Goal: Answer question/provide support

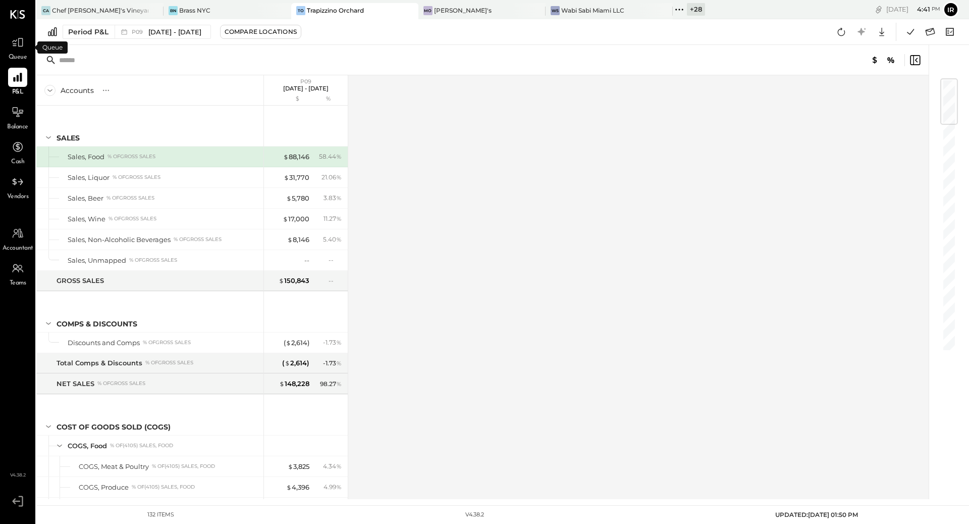
click at [16, 52] on div "Queue" at bounding box center [17, 47] width 19 height 29
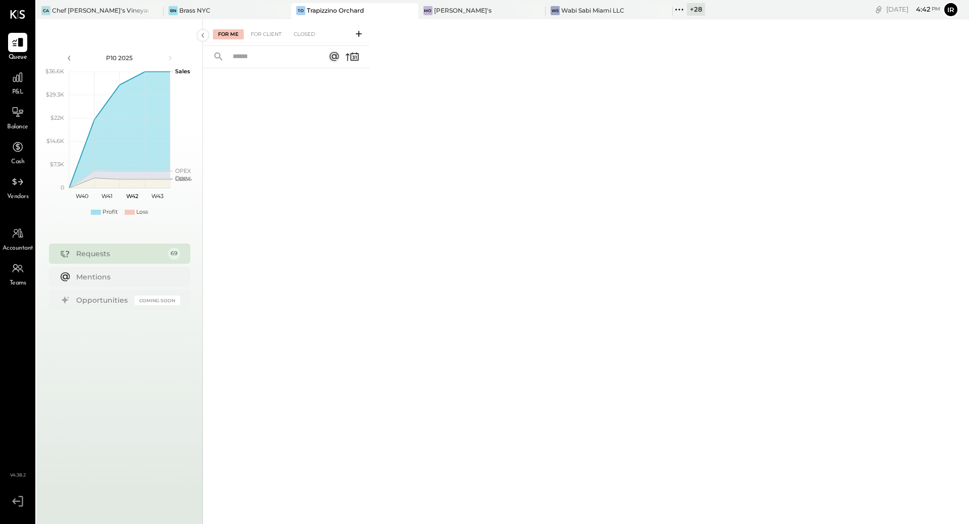
click at [444, 20] on div "For Me For Client Closed" at bounding box center [586, 269] width 766 height 501
click at [442, 9] on div "[PERSON_NAME]'s" at bounding box center [475, 10] width 112 height 9
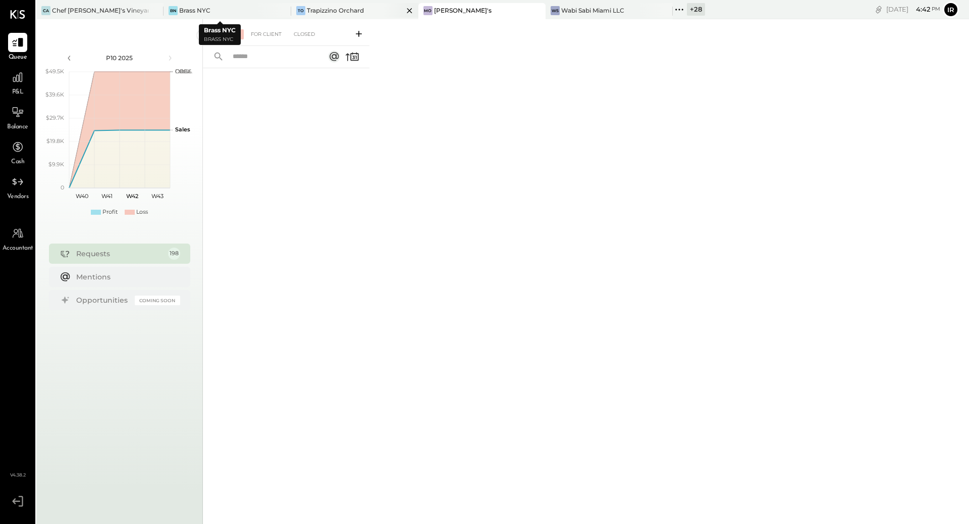
click at [307, 14] on div "Trapizzino Orchard" at bounding box center [335, 10] width 57 height 9
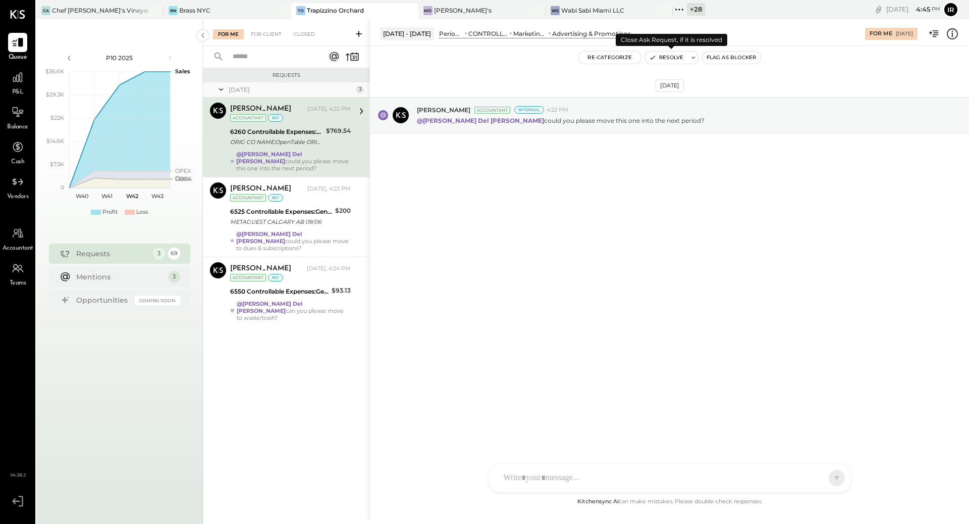
click at [663, 59] on button "Resolve" at bounding box center [666, 57] width 42 height 12
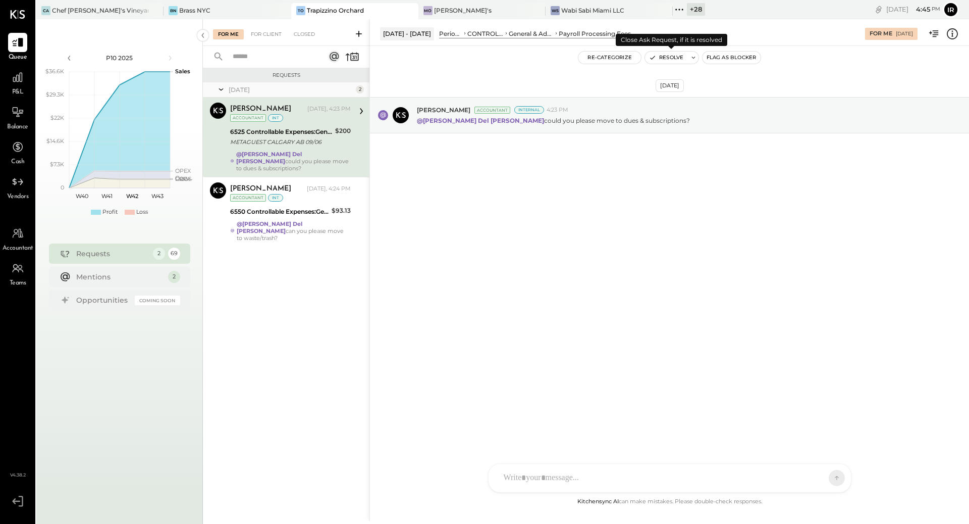
click at [659, 59] on button "Resolve" at bounding box center [666, 57] width 42 height 12
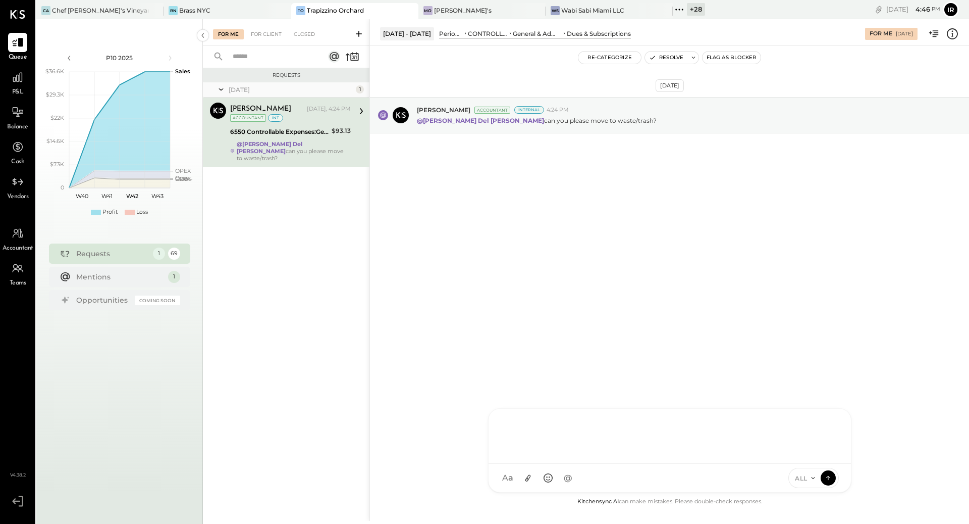
click at [540, 478] on div "ID [PERSON_NAME] Del [PERSON_NAME] [PERSON_NAME] [PERSON_NAME] E [PERSON_NAME] …" at bounding box center [669, 450] width 363 height 84
type input "***"
click at [565, 393] on span "[PERSON_NAME]" at bounding box center [585, 391] width 79 height 10
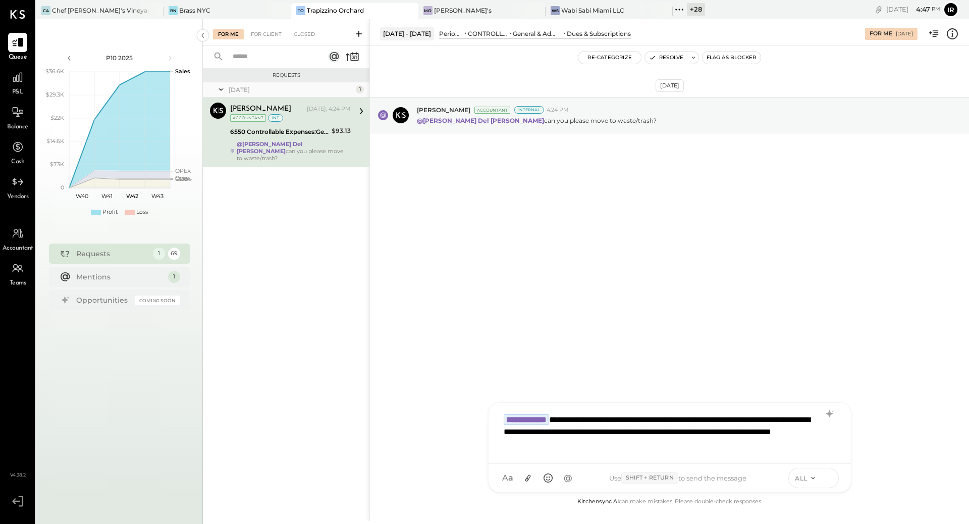
click at [827, 477] on icon at bounding box center [828, 476] width 4 height 2
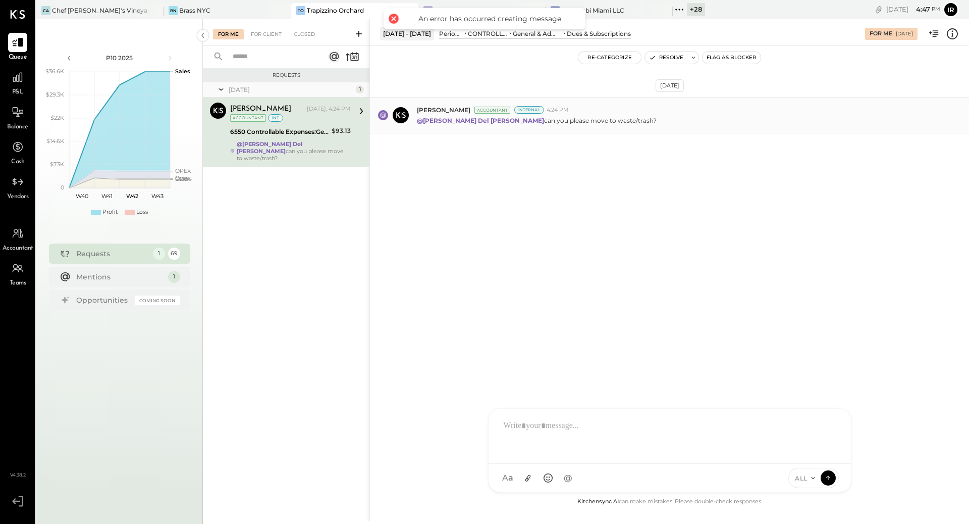
click at [624, 126] on div "[PERSON_NAME] Accountant Internal 4:24 PM @[PERSON_NAME] Del [PERSON_NAME] can …" at bounding box center [669, 115] width 599 height 36
click at [677, 54] on button "Resolve" at bounding box center [666, 57] width 42 height 12
